Goal: Task Accomplishment & Management: Use online tool/utility

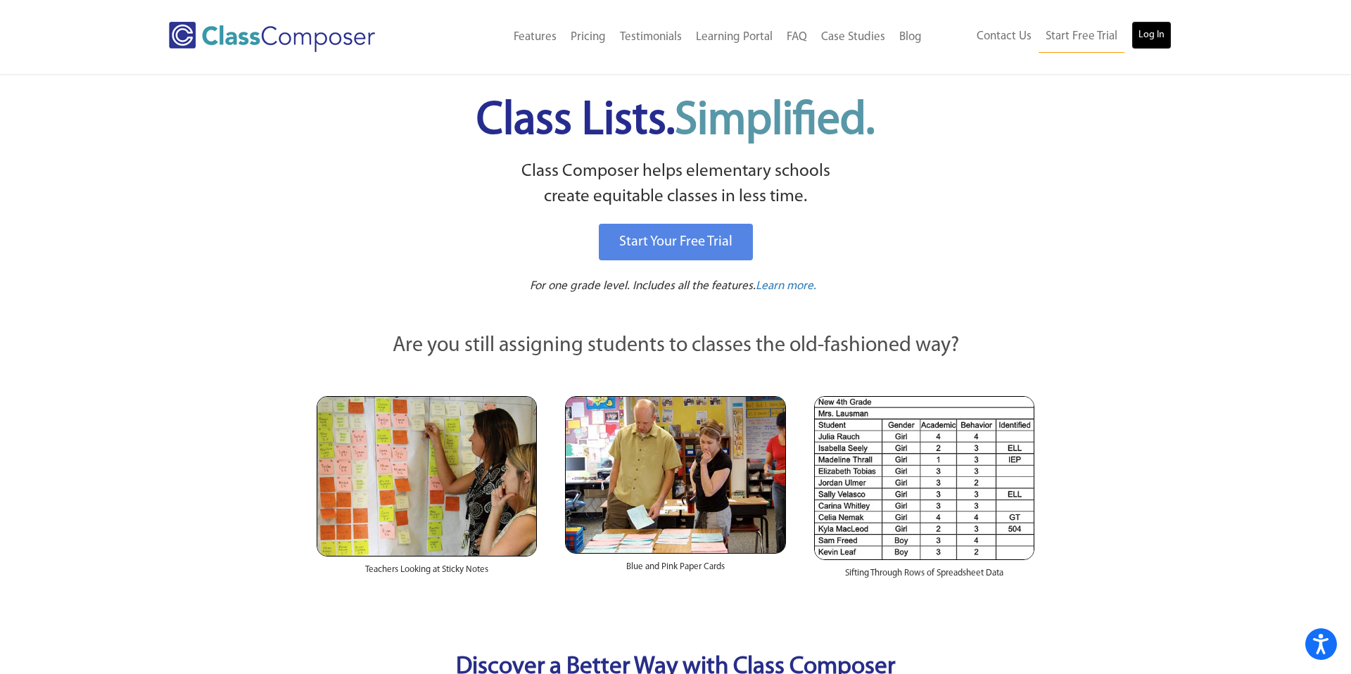
click at [1157, 34] on link "Log In" at bounding box center [1152, 35] width 40 height 28
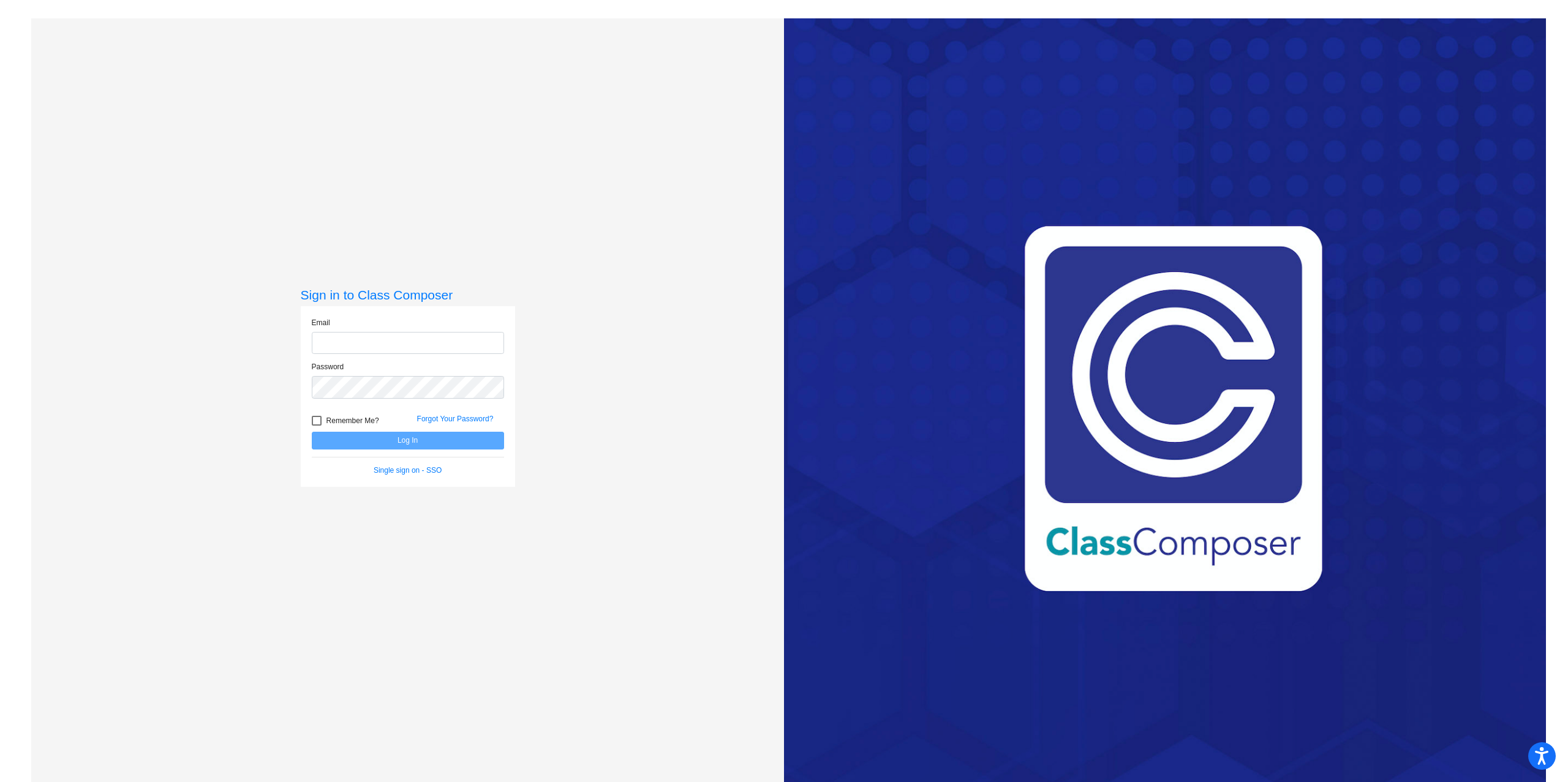
type input "[PERSON_NAME][EMAIL_ADDRESS][PERSON_NAME][DOMAIN_NAME]"
click at [411, 443] on button "Log In" at bounding box center [407, 440] width 192 height 17
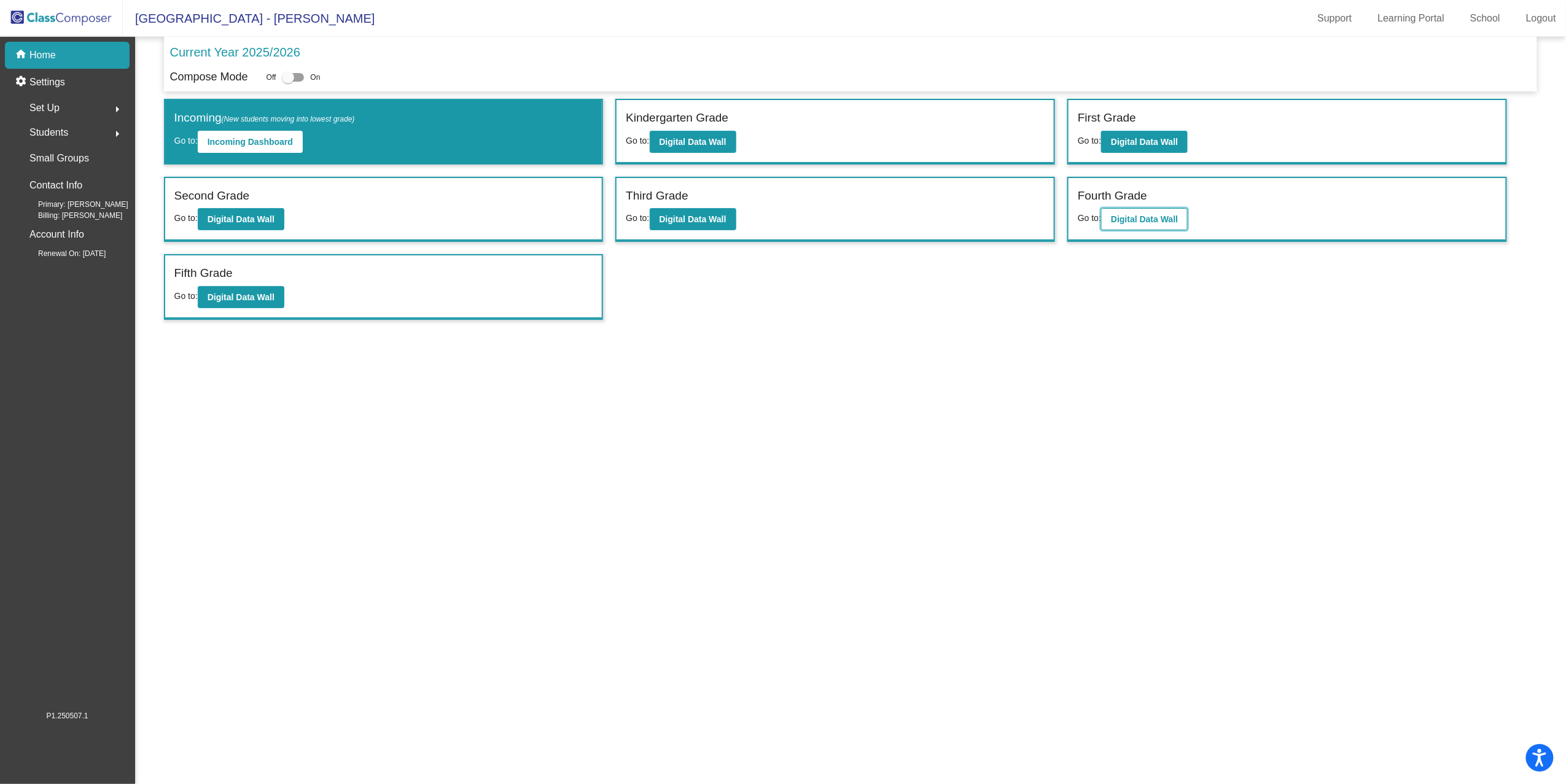
click at [1165, 216] on b "Digital Data Wall" at bounding box center [1144, 219] width 67 height 10
